Goal: Complete application form: Complete application form

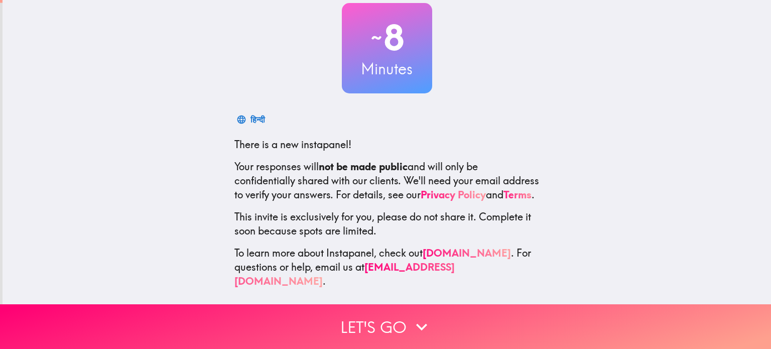
scroll to position [68, 0]
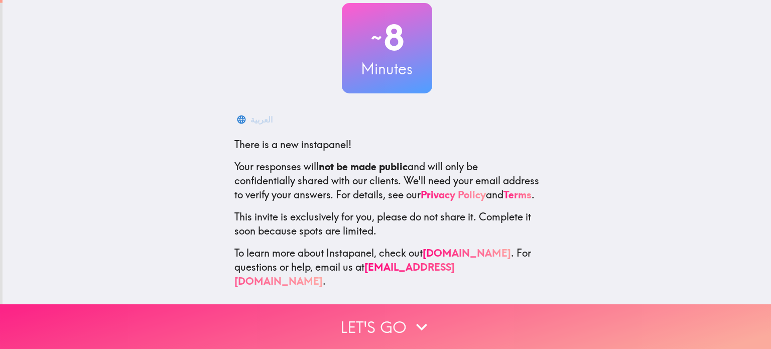
click at [401, 333] on button "Let's go" at bounding box center [385, 326] width 771 height 45
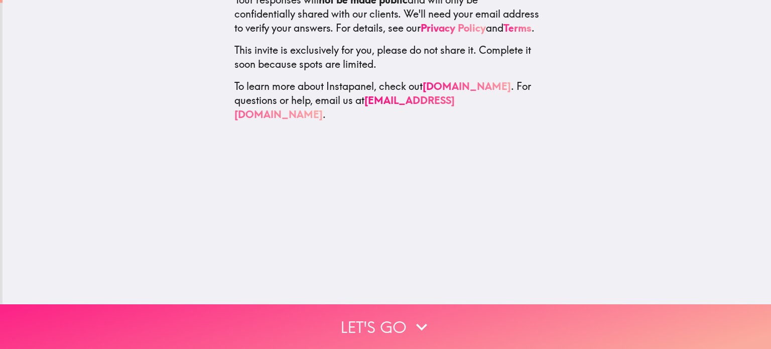
scroll to position [0, 0]
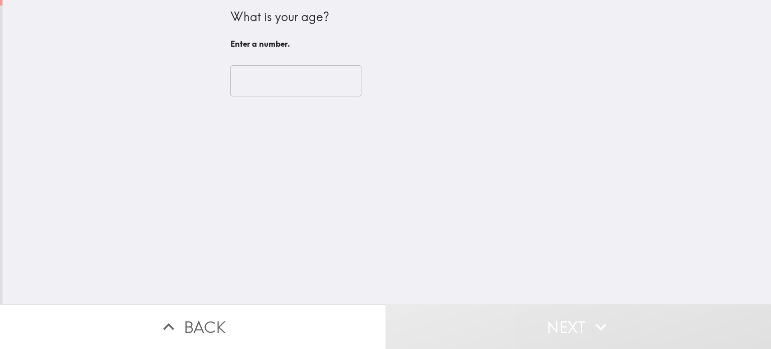
click at [296, 87] on input "number" at bounding box center [295, 80] width 131 height 31
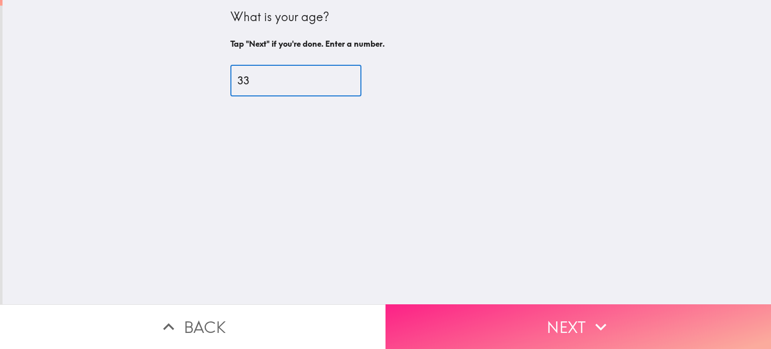
type input "33"
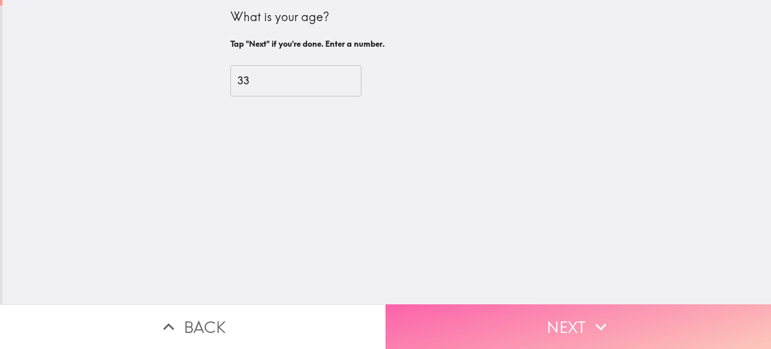
click at [570, 329] on button "Next" at bounding box center [579, 326] width 386 height 45
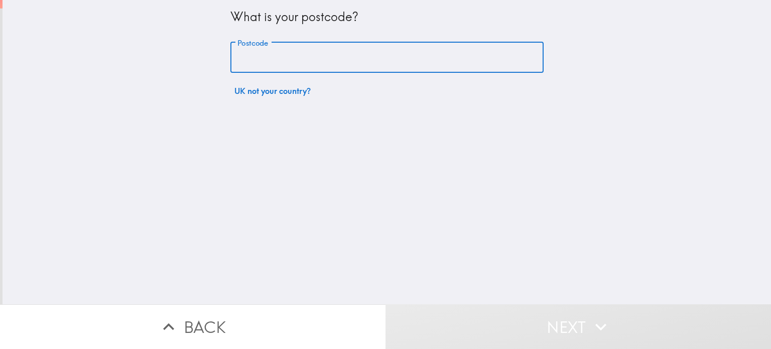
click at [399, 56] on input "Postcode" at bounding box center [386, 57] width 313 height 31
type input "CR0 5DW"
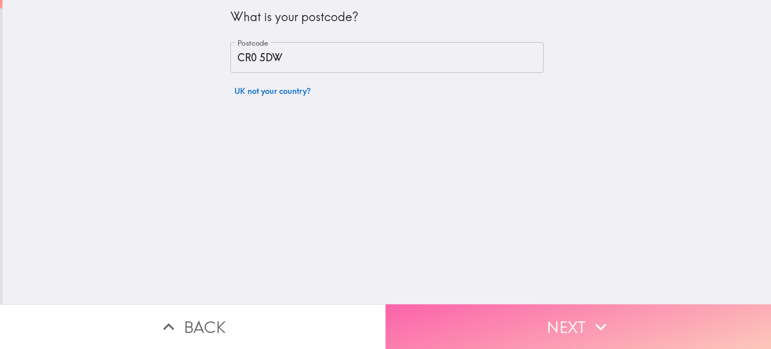
click at [507, 315] on button "Next" at bounding box center [579, 326] width 386 height 45
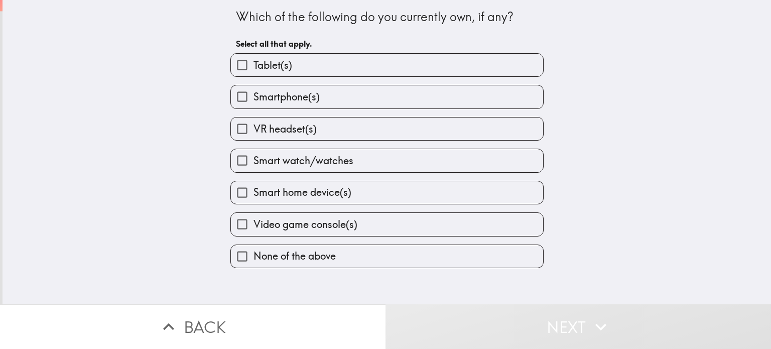
click at [464, 104] on label "Smartphone(s)" at bounding box center [387, 96] width 312 height 23
click at [254, 104] on input "Smartphone(s)" at bounding box center [242, 96] width 23 height 23
checkbox input "true"
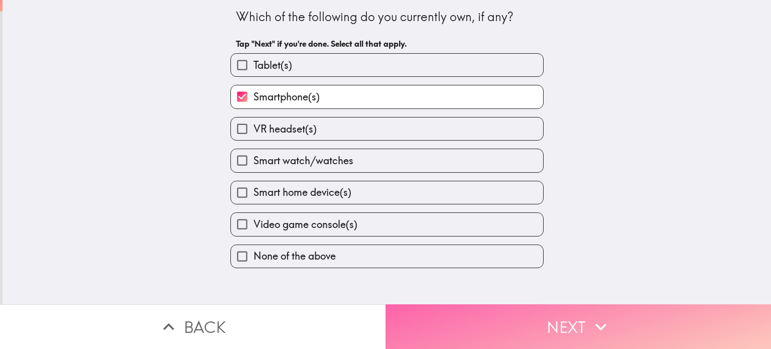
click at [501, 322] on button "Next" at bounding box center [579, 326] width 386 height 45
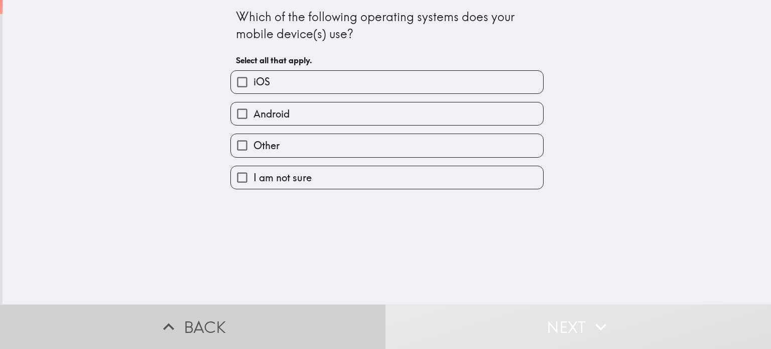
click at [311, 310] on button "Back" at bounding box center [193, 326] width 386 height 45
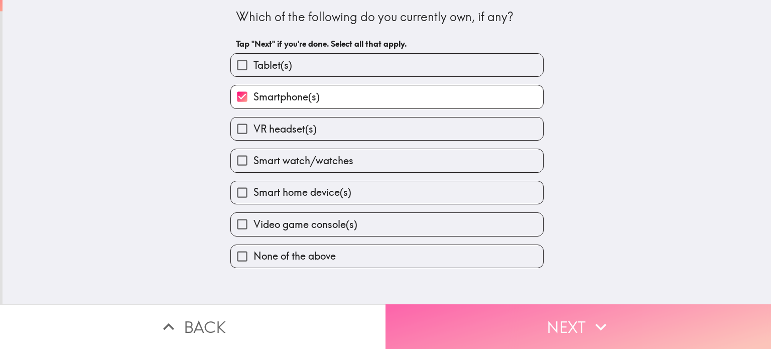
click at [461, 310] on button "Next" at bounding box center [579, 326] width 386 height 45
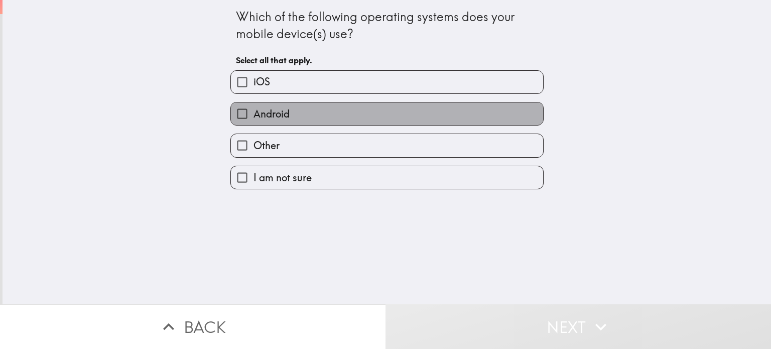
click at [446, 110] on label "Android" at bounding box center [387, 113] width 312 height 23
click at [254, 110] on input "Android" at bounding box center [242, 113] width 23 height 23
checkbox input "true"
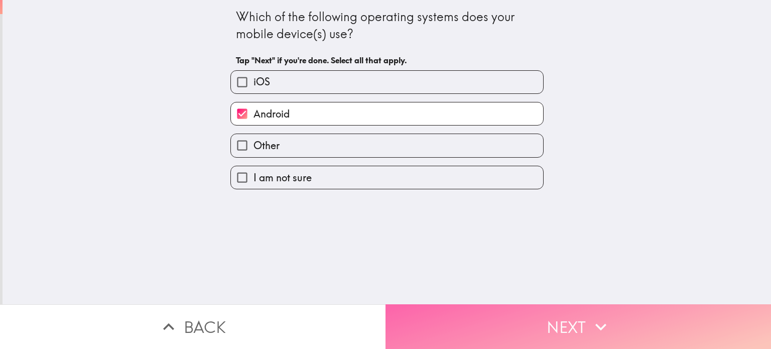
click at [454, 306] on button "Next" at bounding box center [579, 326] width 386 height 45
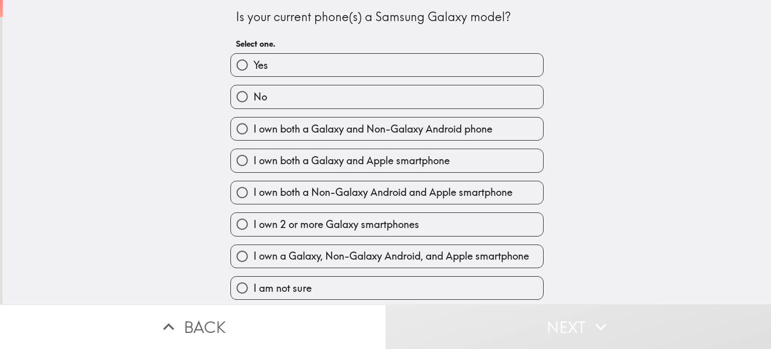
click at [438, 98] on label "No" at bounding box center [387, 96] width 312 height 23
click at [254, 98] on input "No" at bounding box center [242, 96] width 23 height 23
radio input "true"
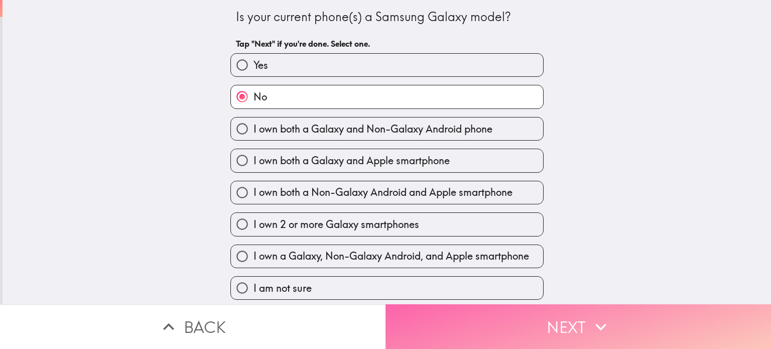
click at [439, 319] on button "Next" at bounding box center [579, 326] width 386 height 45
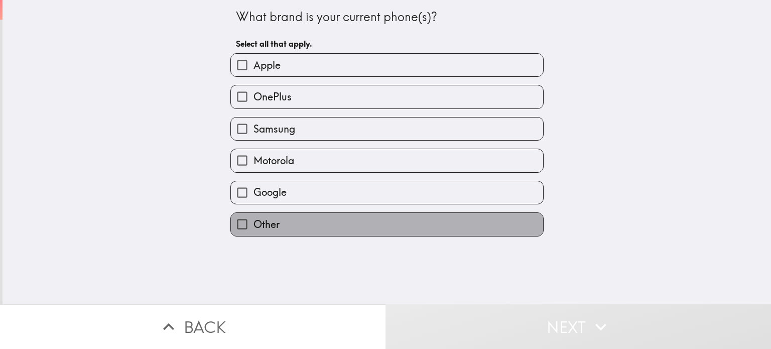
click at [416, 214] on label "Other" at bounding box center [387, 224] width 312 height 23
click at [254, 214] on input "Other" at bounding box center [242, 224] width 23 height 23
checkbox input "true"
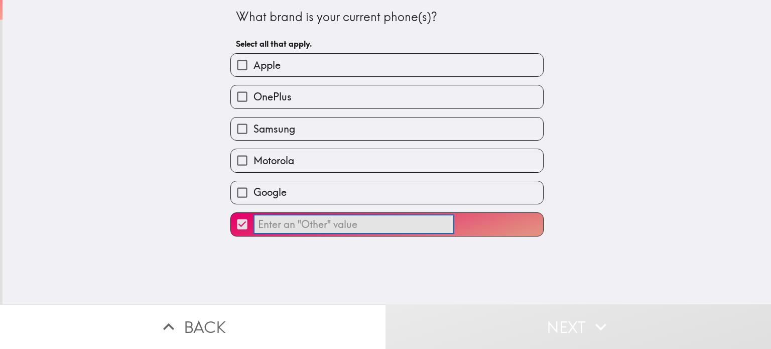
click at [383, 219] on input "​" at bounding box center [354, 224] width 201 height 20
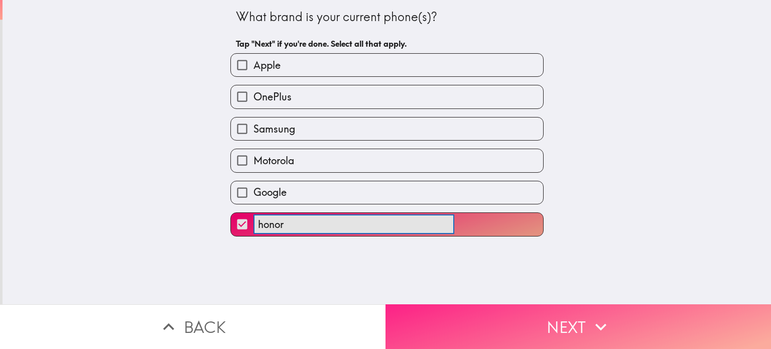
type input "honor"
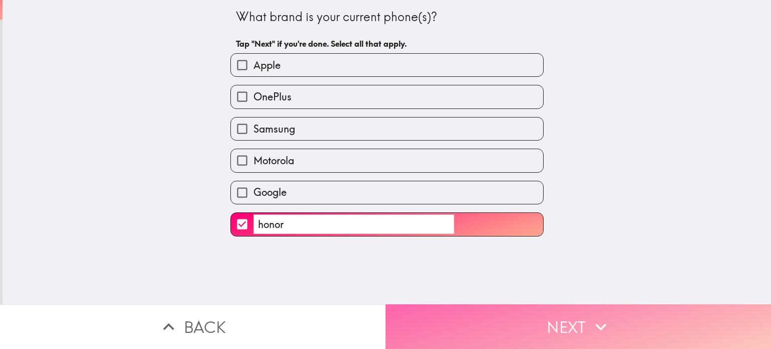
click at [416, 329] on button "Next" at bounding box center [579, 326] width 386 height 45
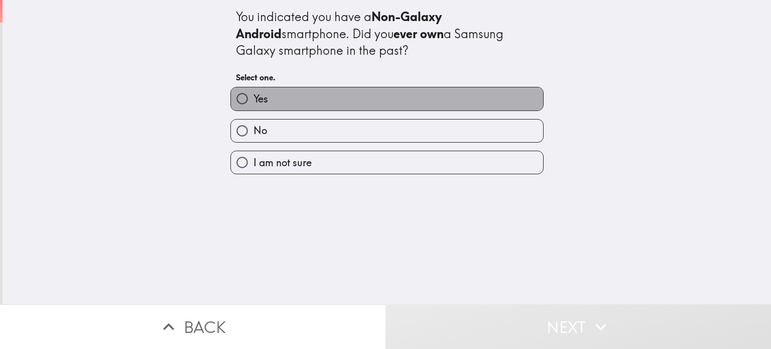
click at [423, 100] on label "Yes" at bounding box center [387, 98] width 312 height 23
click at [254, 100] on input "Yes" at bounding box center [242, 98] width 23 height 23
radio input "true"
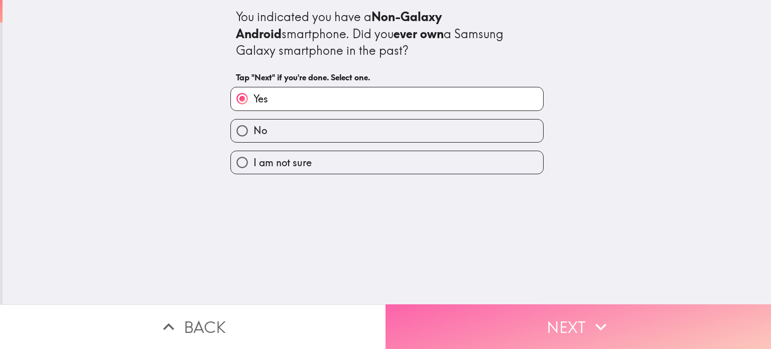
click at [507, 321] on button "Next" at bounding box center [579, 326] width 386 height 45
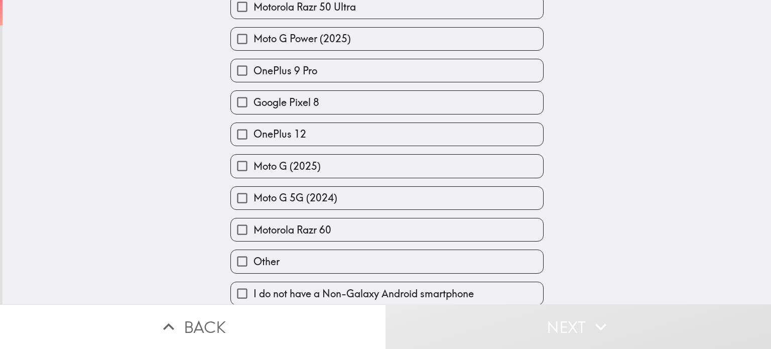
scroll to position [1093, 0]
click at [515, 250] on label "Other" at bounding box center [387, 261] width 312 height 23
click at [254, 250] on input "Other" at bounding box center [242, 261] width 23 height 23
checkbox input "true"
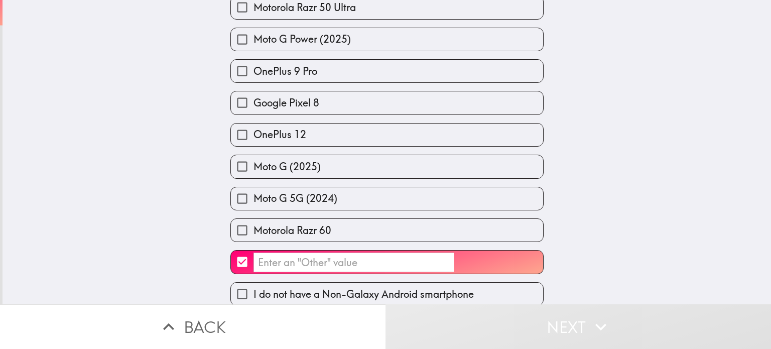
drag, startPoint x: 387, startPoint y: 277, endPoint x: 390, endPoint y: 260, distance: 17.4
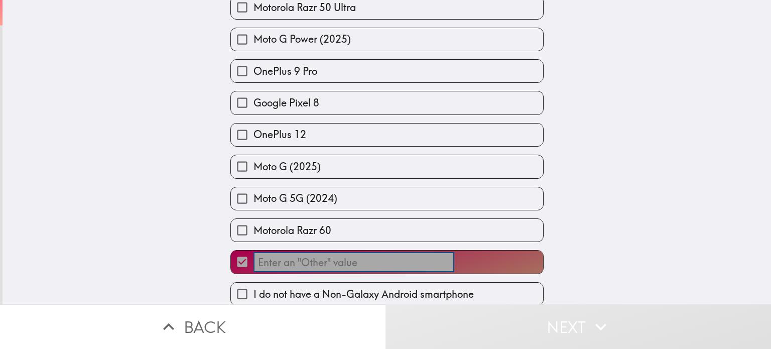
click at [390, 260] on input "​" at bounding box center [354, 263] width 201 height 20
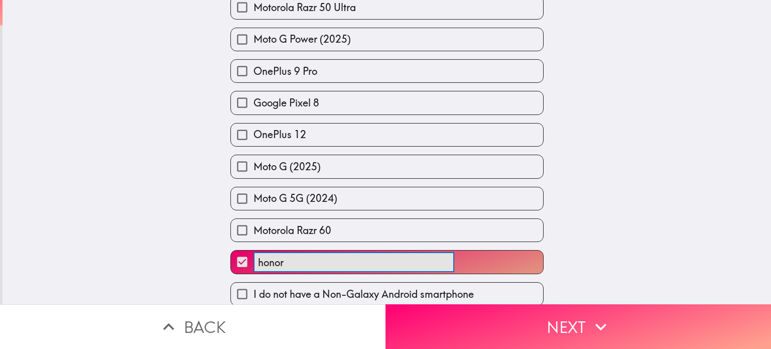
click at [231, 250] on button "honor ​" at bounding box center [387, 261] width 312 height 23
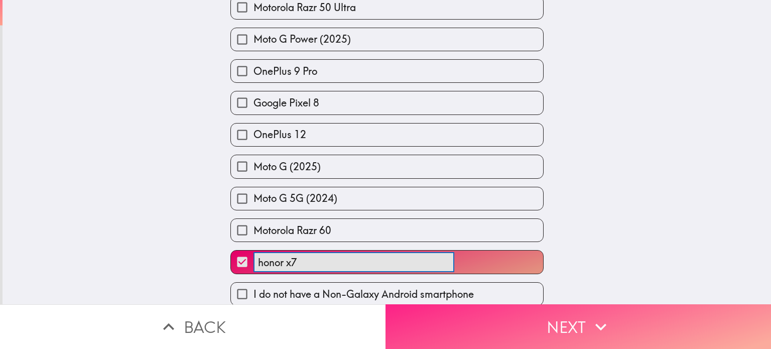
type input "honor x7"
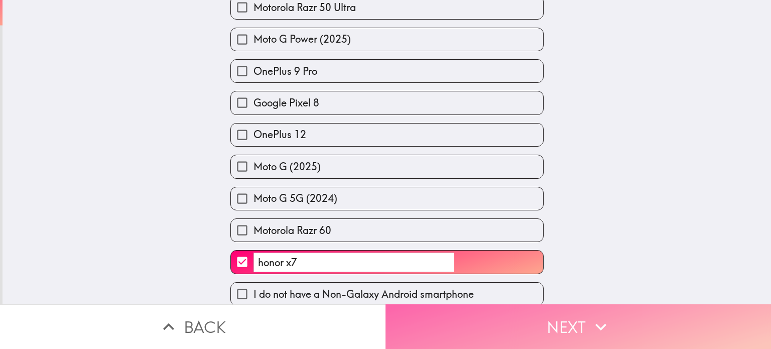
click at [462, 327] on button "Next" at bounding box center [579, 326] width 386 height 45
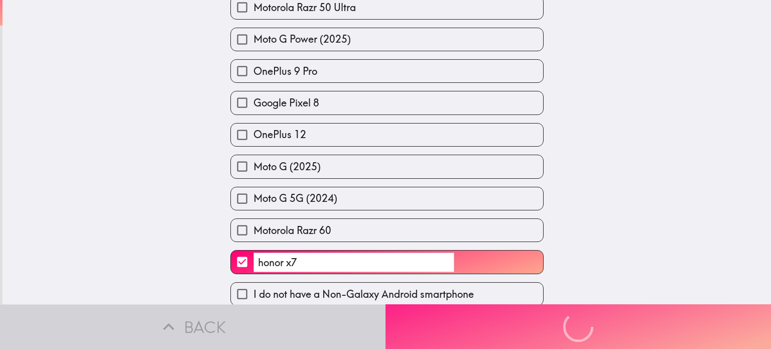
scroll to position [0, 0]
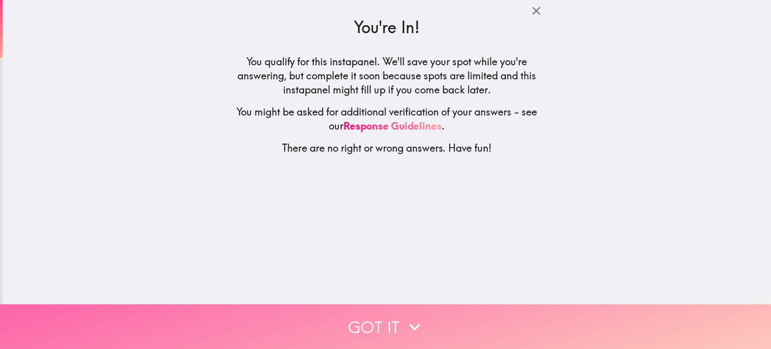
click at [436, 326] on button "Got it" at bounding box center [385, 326] width 771 height 45
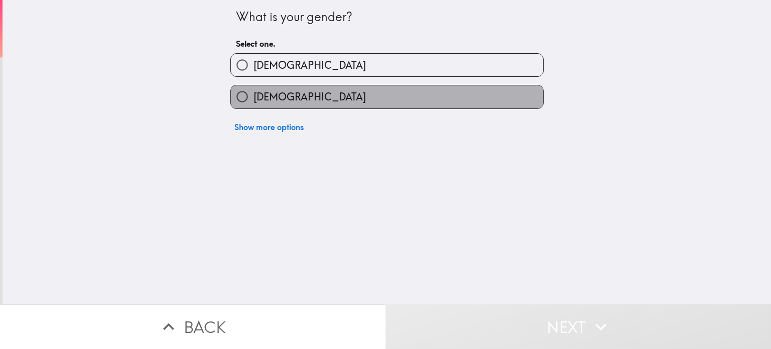
click at [430, 98] on label "[DEMOGRAPHIC_DATA]" at bounding box center [387, 96] width 312 height 23
click at [254, 98] on input "[DEMOGRAPHIC_DATA]" at bounding box center [242, 96] width 23 height 23
radio input "true"
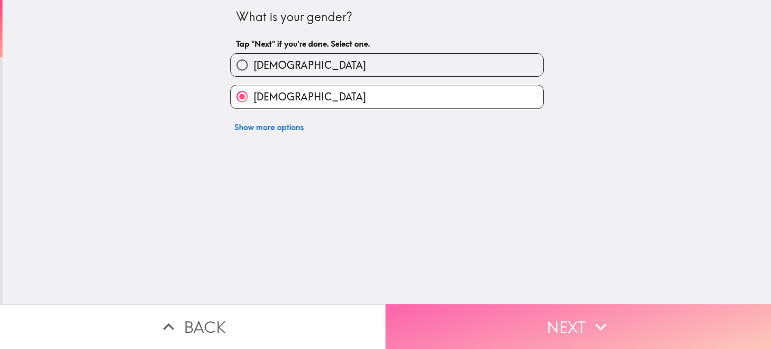
click at [458, 319] on button "Next" at bounding box center [579, 326] width 386 height 45
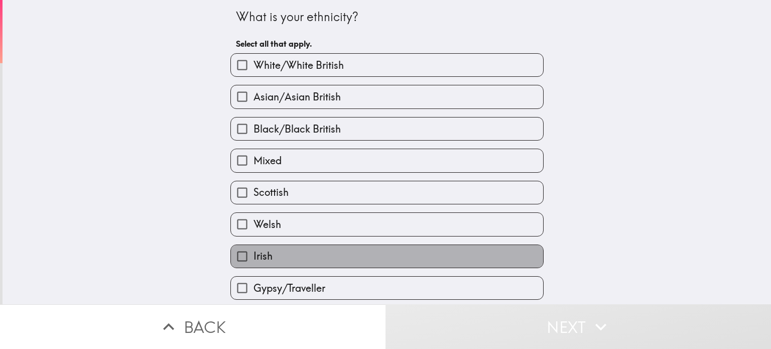
click at [524, 249] on label "Irish" at bounding box center [387, 256] width 312 height 23
click at [254, 249] on input "Irish" at bounding box center [242, 256] width 23 height 23
checkbox input "true"
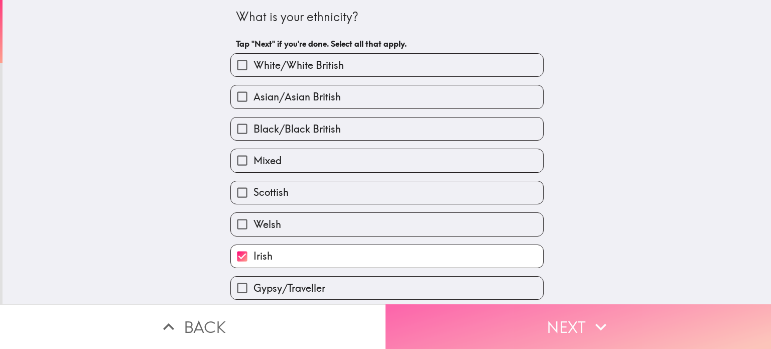
click at [500, 327] on button "Next" at bounding box center [579, 326] width 386 height 45
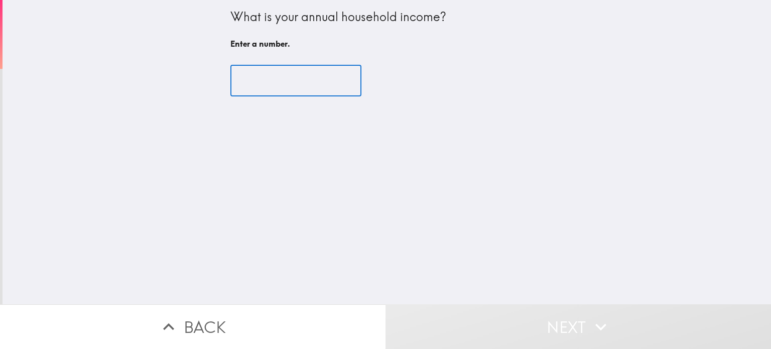
click at [310, 76] on input "number" at bounding box center [295, 80] width 131 height 31
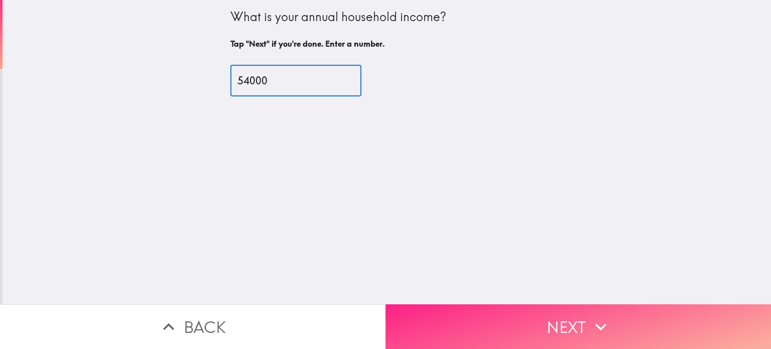
type input "54000"
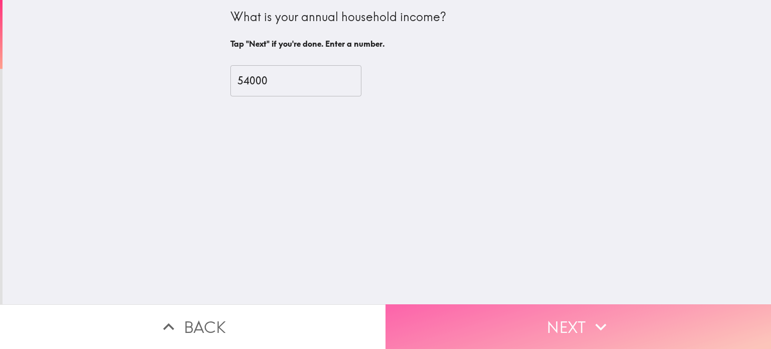
click at [481, 324] on button "Next" at bounding box center [579, 326] width 386 height 45
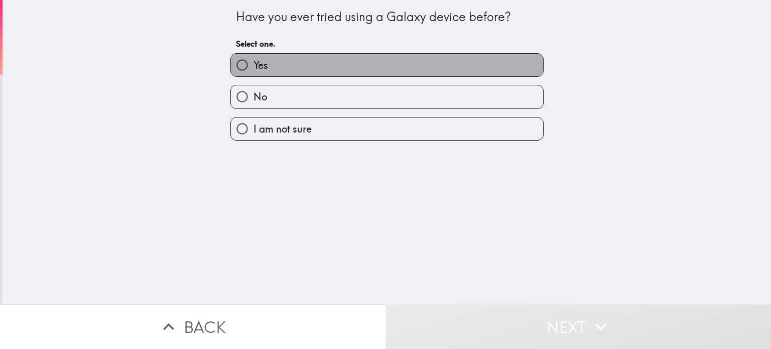
click at [483, 55] on label "Yes" at bounding box center [387, 65] width 312 height 23
click at [254, 55] on input "Yes" at bounding box center [242, 65] width 23 height 23
radio input "true"
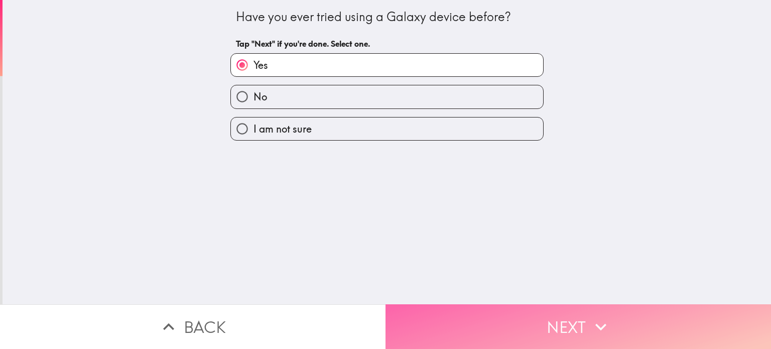
click at [516, 311] on button "Next" at bounding box center [579, 326] width 386 height 45
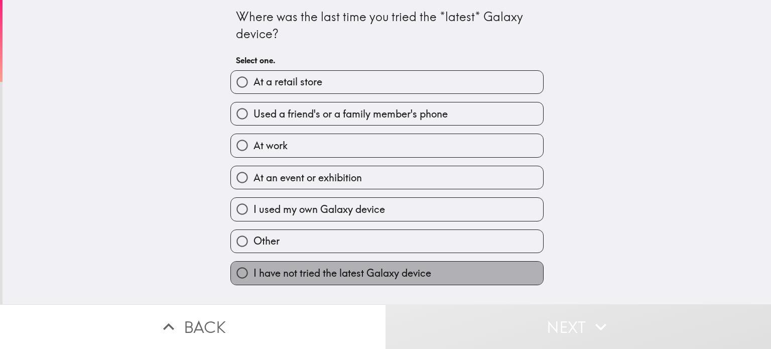
click at [521, 267] on label "I have not tried the latest Galaxy device" at bounding box center [387, 273] width 312 height 23
click at [254, 267] on input "I have not tried the latest Galaxy device" at bounding box center [242, 273] width 23 height 23
radio input "true"
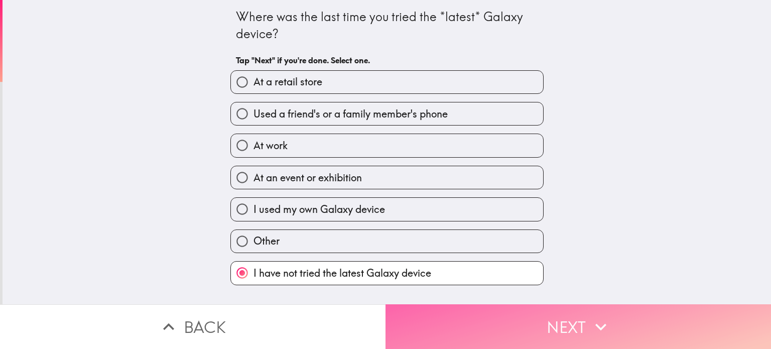
click at [508, 319] on button "Next" at bounding box center [579, 326] width 386 height 45
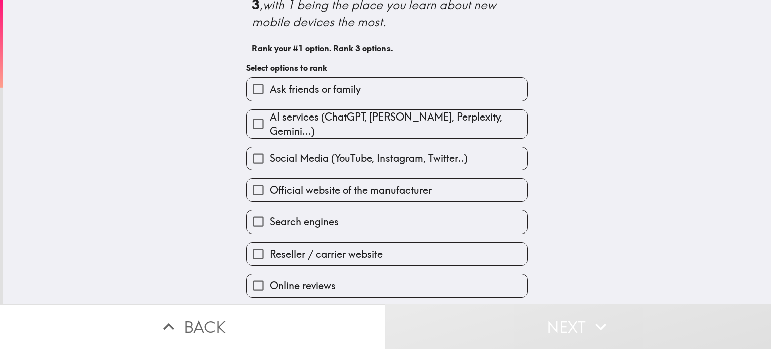
scroll to position [46, 0]
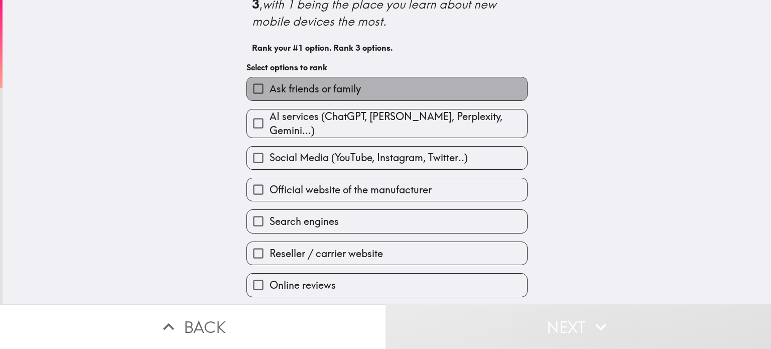
click at [506, 90] on label "Ask friends or family" at bounding box center [387, 88] width 280 height 23
click at [270, 90] on input "Ask friends or family" at bounding box center [258, 88] width 23 height 23
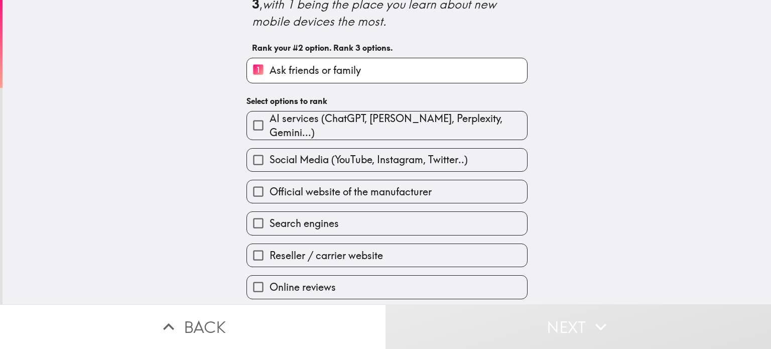
scroll to position [73, 0]
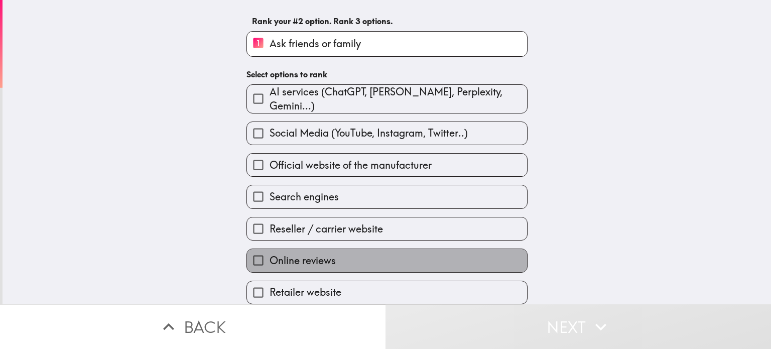
click at [410, 261] on label "Online reviews" at bounding box center [387, 260] width 280 height 23
click at [270, 261] on input "Online reviews" at bounding box center [258, 260] width 23 height 23
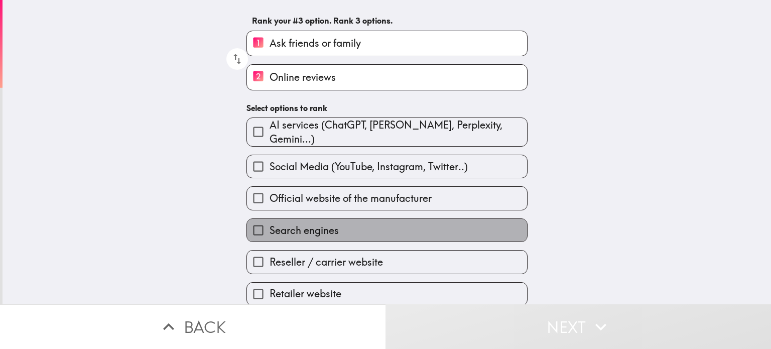
click at [420, 228] on label "Search engines" at bounding box center [387, 230] width 280 height 23
click at [270, 228] on input "Search engines" at bounding box center [258, 230] width 23 height 23
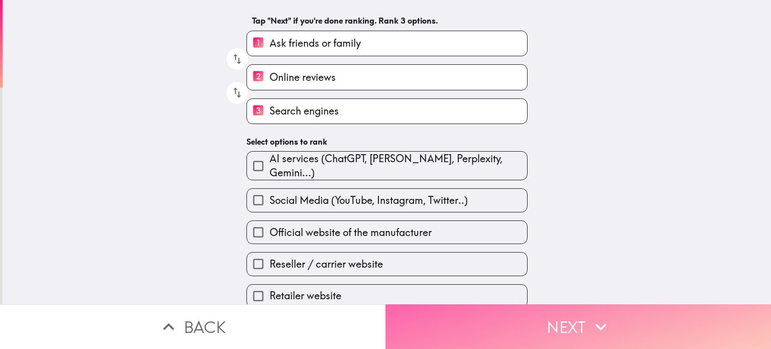
click at [447, 315] on button "Next" at bounding box center [579, 326] width 386 height 45
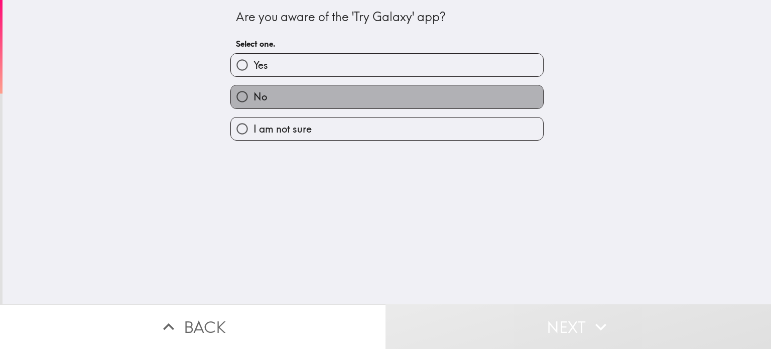
click at [442, 102] on label "No" at bounding box center [387, 96] width 312 height 23
click at [254, 102] on input "No" at bounding box center [242, 96] width 23 height 23
radio input "true"
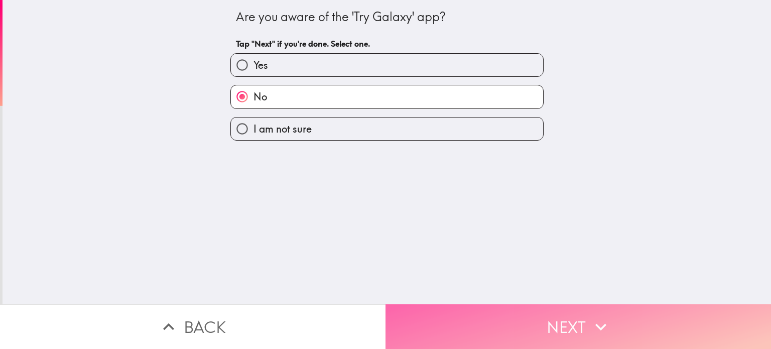
click at [466, 317] on button "Next" at bounding box center [579, 326] width 386 height 45
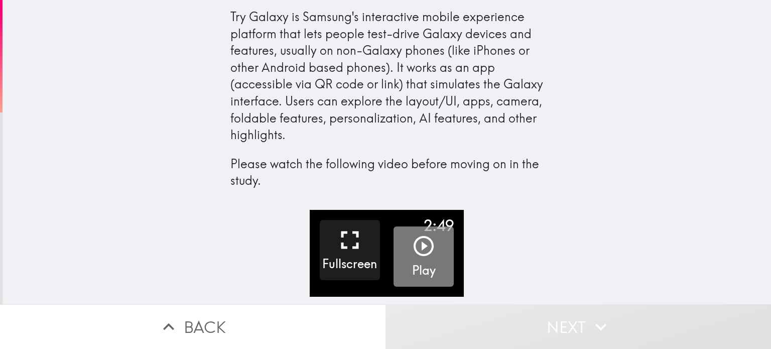
click at [422, 244] on icon "button" at bounding box center [424, 246] width 24 height 24
